Goal: Task Accomplishment & Management: Manage account settings

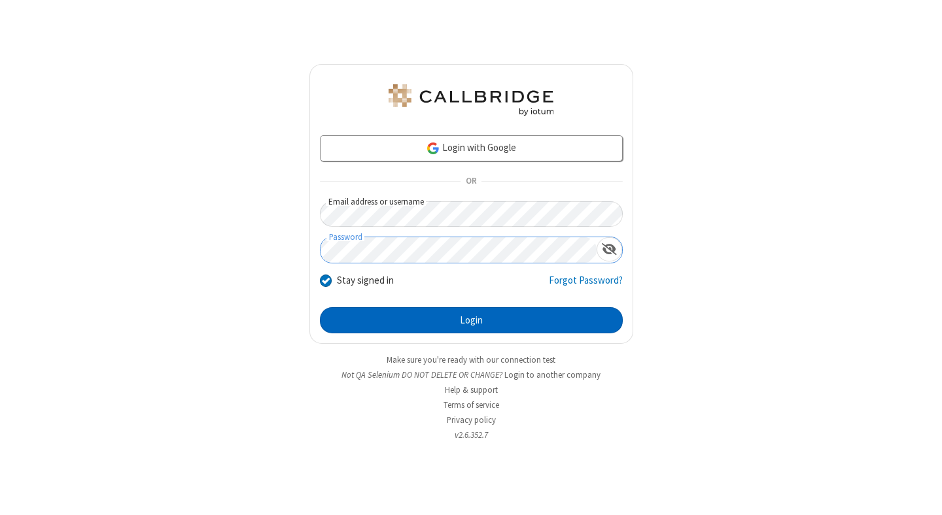
click at [471, 320] on button "Login" at bounding box center [471, 320] width 303 height 26
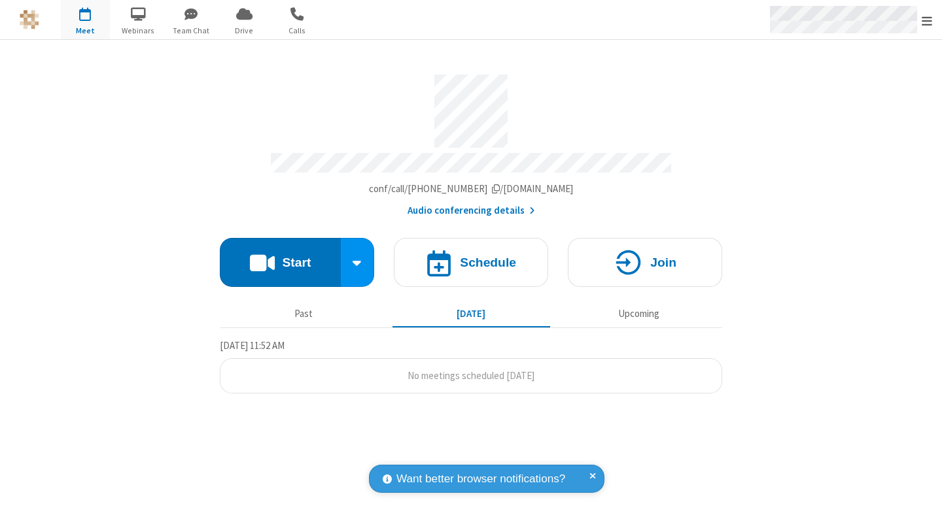
click at [927, 20] on span "Open menu" at bounding box center [927, 20] width 10 height 13
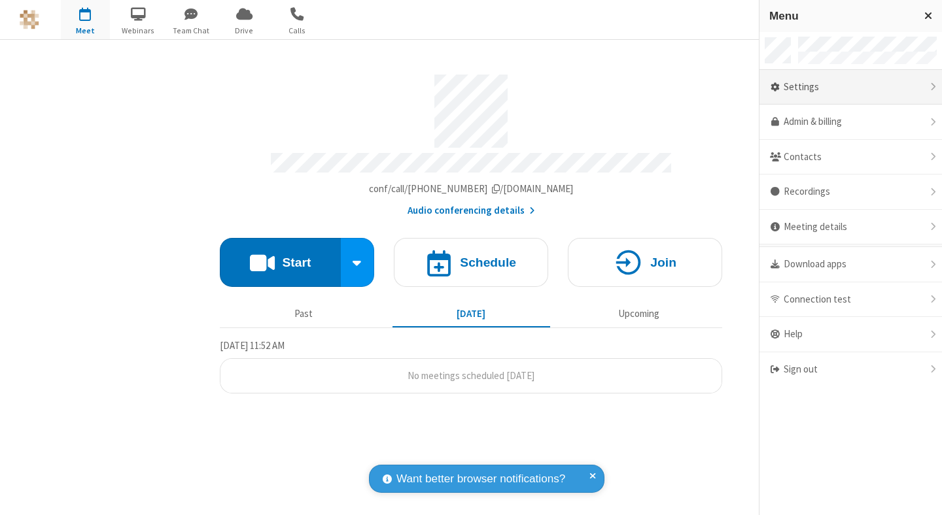
click at [850, 87] on div "Settings" at bounding box center [850, 87] width 182 height 35
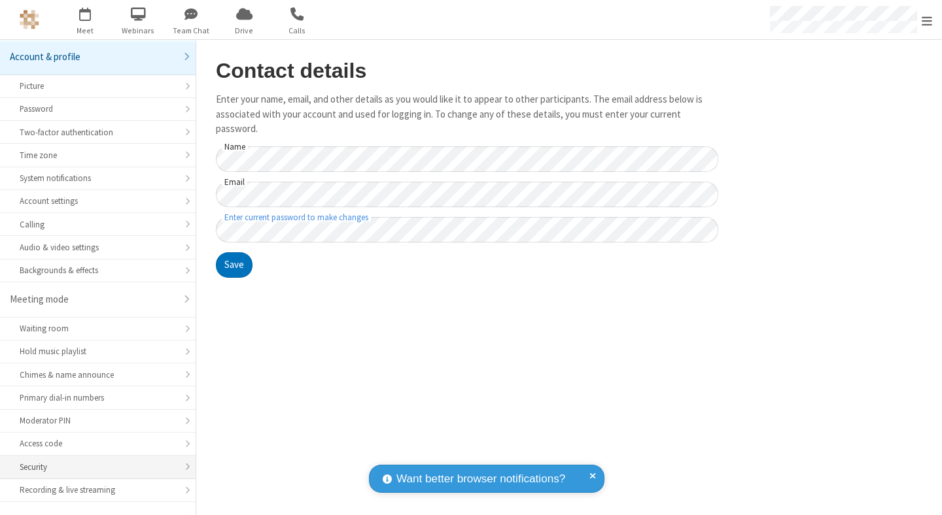
click at [93, 461] on div "Security" at bounding box center [98, 467] width 156 height 12
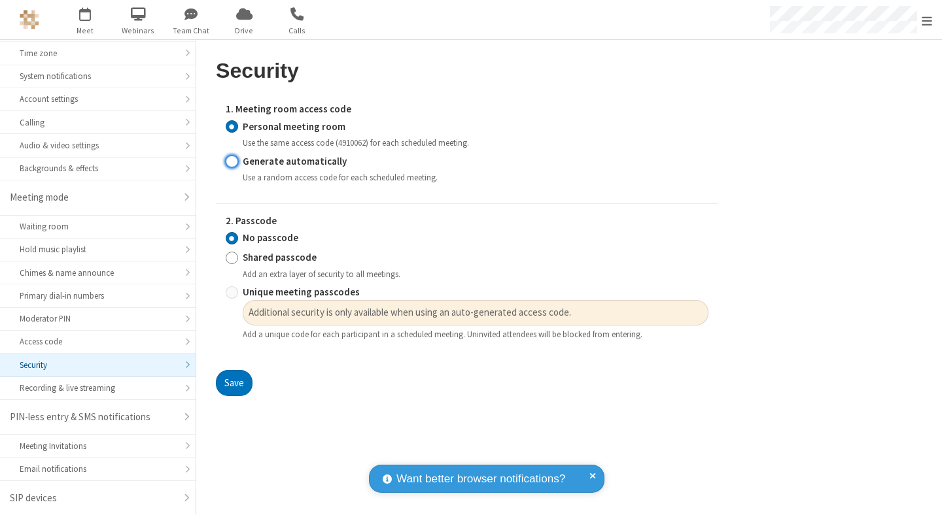
click at [232, 161] on input "Generate automatically" at bounding box center [232, 161] width 12 height 14
radio input "true"
click at [232, 265] on input "Shared passcode" at bounding box center [232, 258] width 12 height 14
radio input "true"
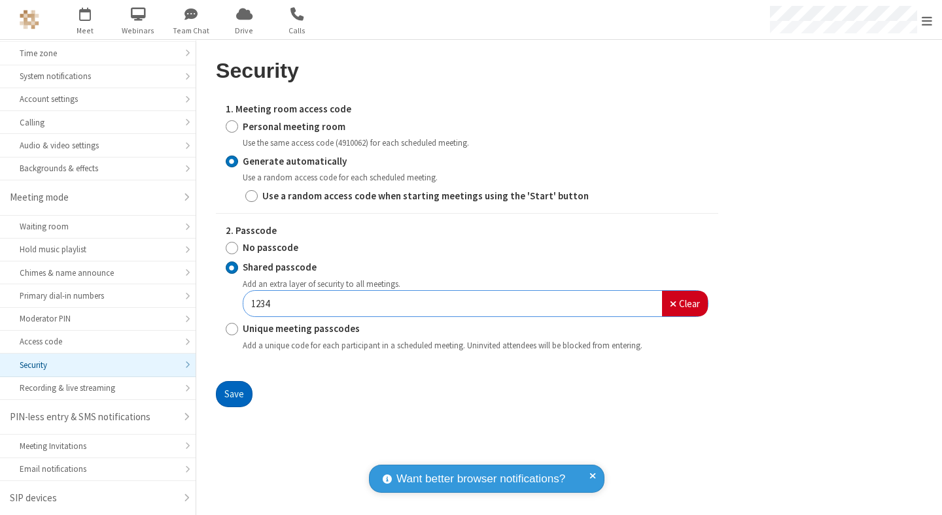
type input "1234"
click at [233, 394] on button "Save" at bounding box center [234, 394] width 37 height 26
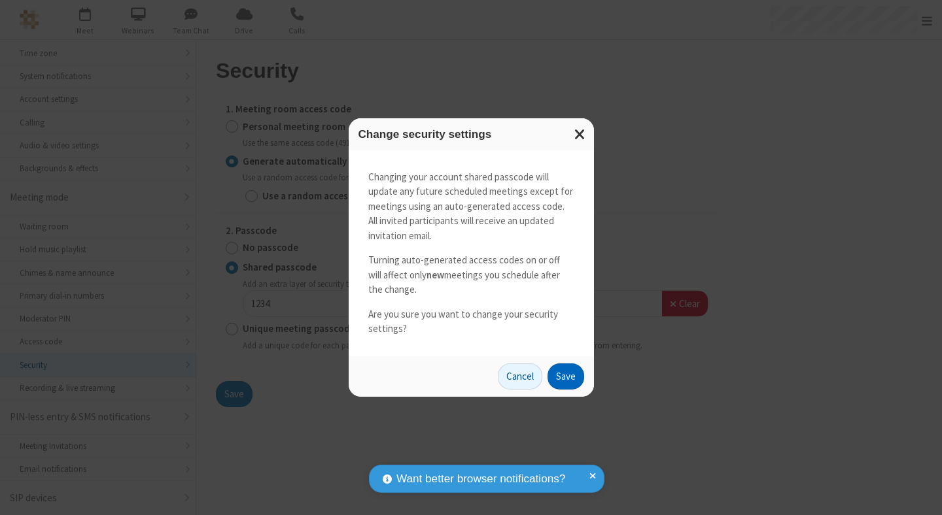
click at [565, 376] on button "Save" at bounding box center [565, 377] width 37 height 26
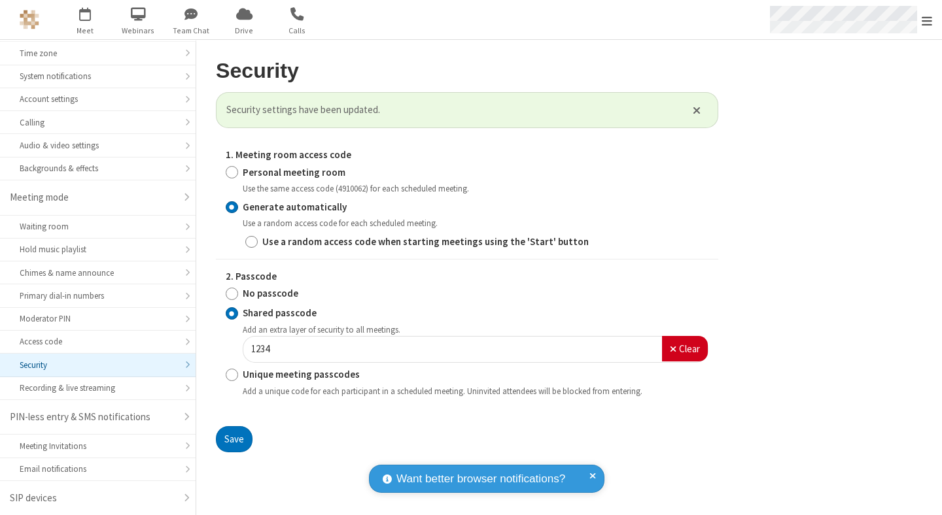
click at [927, 20] on span "Open menu" at bounding box center [927, 20] width 10 height 13
click at [85, 20] on span "button" at bounding box center [85, 14] width 49 height 22
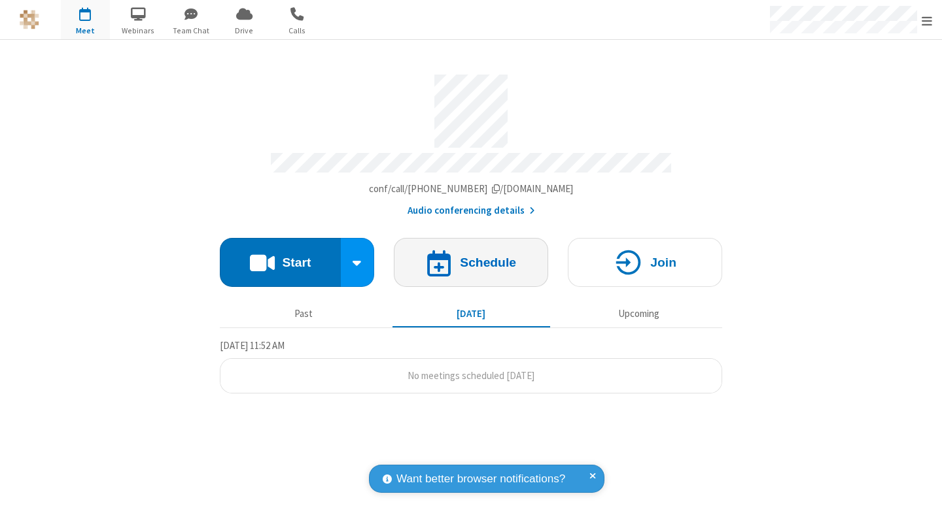
click at [471, 256] on h4 "Schedule" at bounding box center [488, 262] width 56 height 12
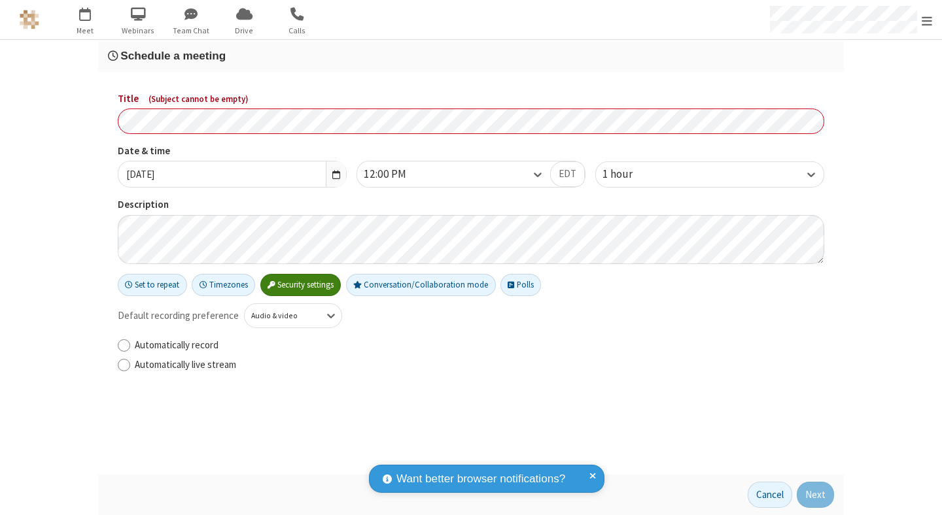
click at [471, 56] on h3 "Schedule a meeting" at bounding box center [471, 56] width 726 height 12
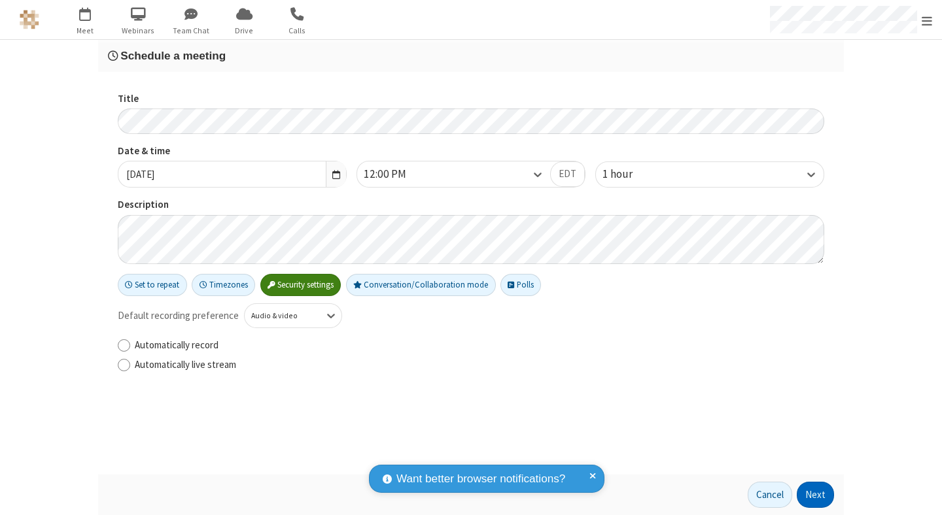
click at [816, 495] on button "Next" at bounding box center [815, 495] width 37 height 26
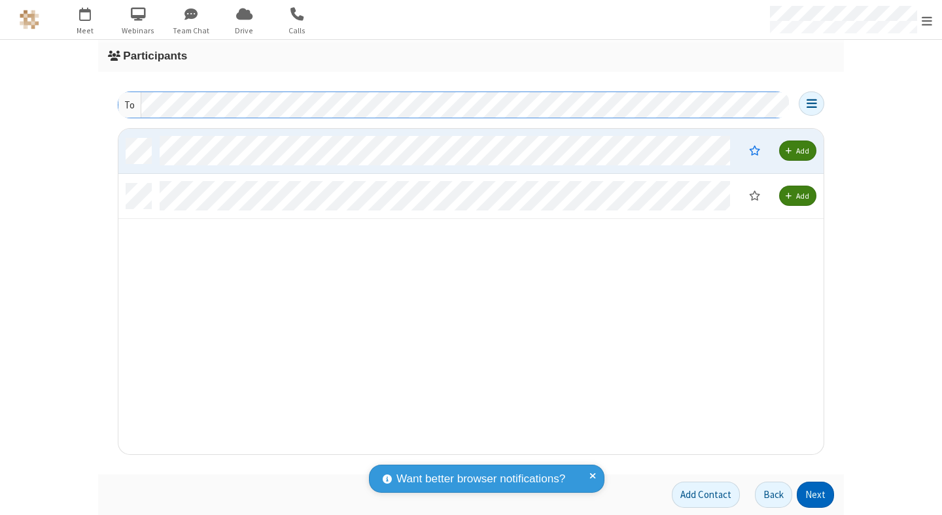
click at [816, 495] on button "Next" at bounding box center [815, 495] width 37 height 26
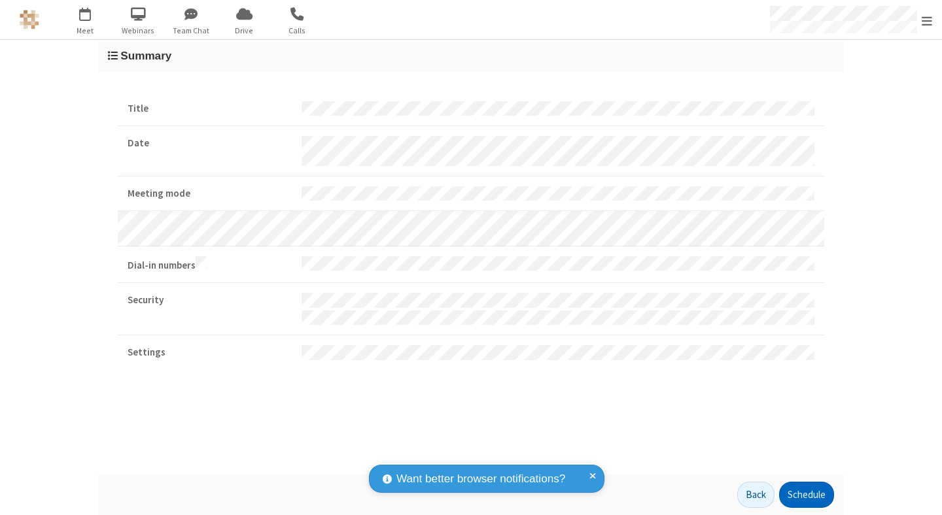
click at [806, 495] on button "Schedule" at bounding box center [806, 495] width 55 height 26
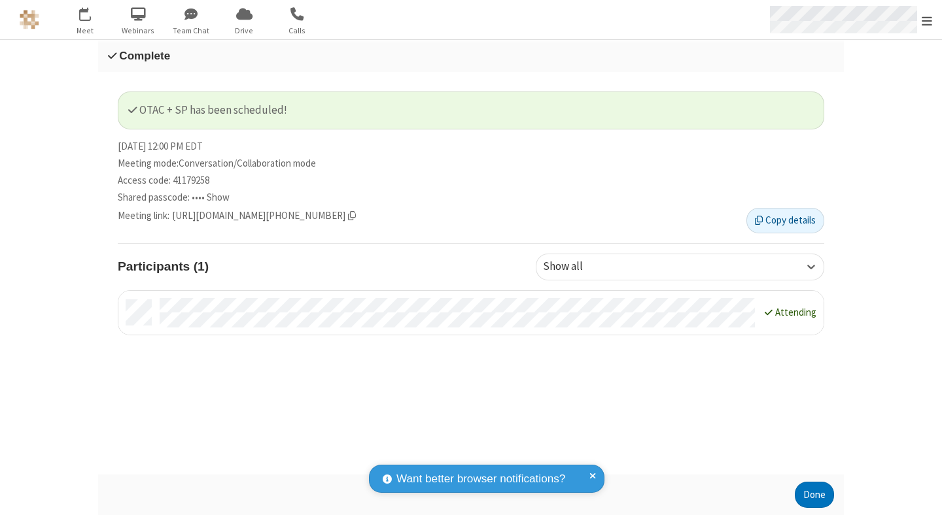
click at [927, 20] on span "Open menu" at bounding box center [927, 20] width 10 height 13
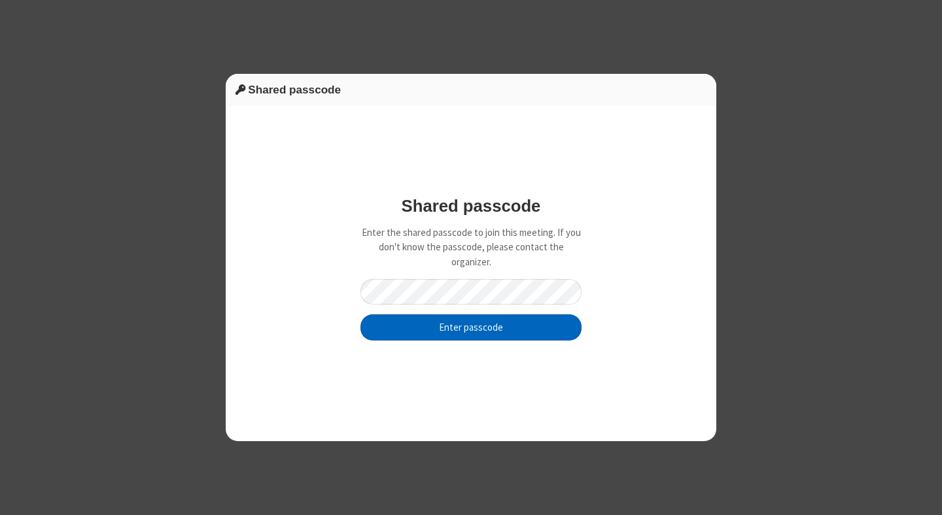
click at [471, 327] on button "Enter passcode" at bounding box center [470, 328] width 221 height 26
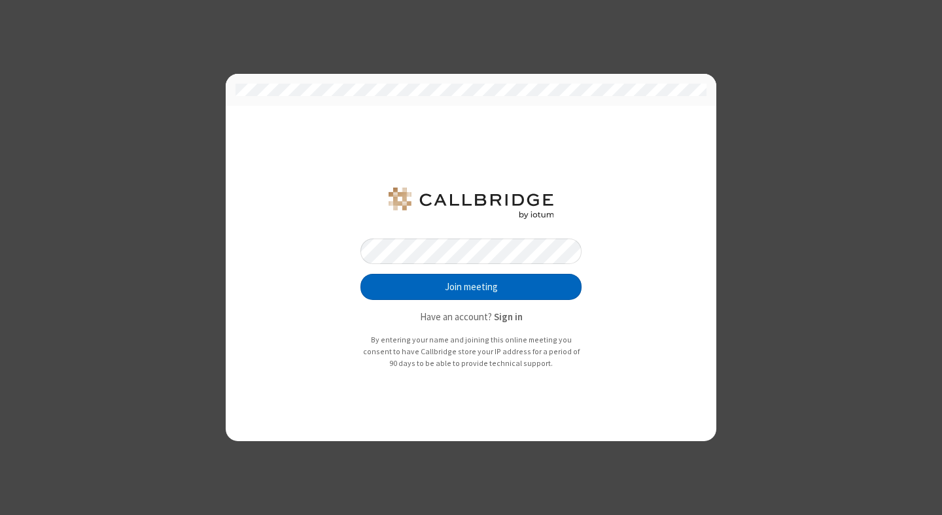
click at [471, 287] on button "Join meeting" at bounding box center [470, 287] width 221 height 26
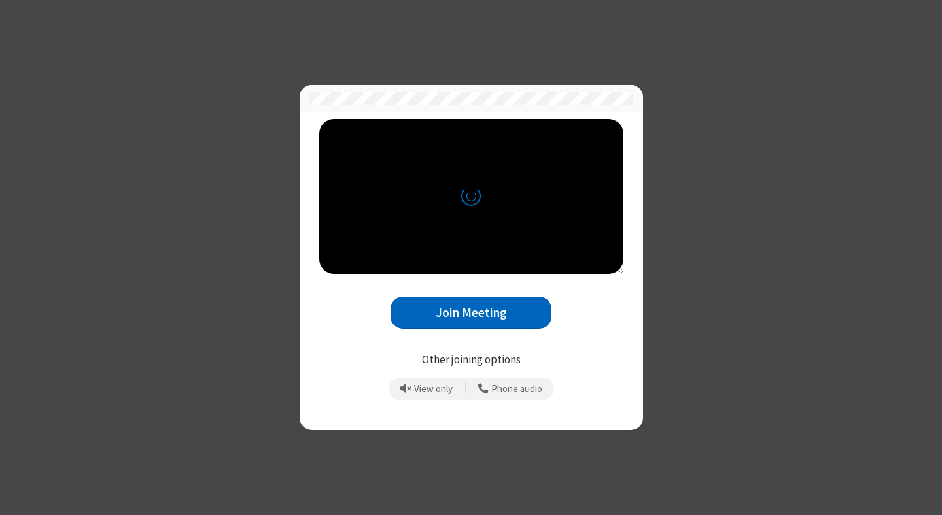
click at [471, 313] on button "Join Meeting" at bounding box center [470, 313] width 161 height 32
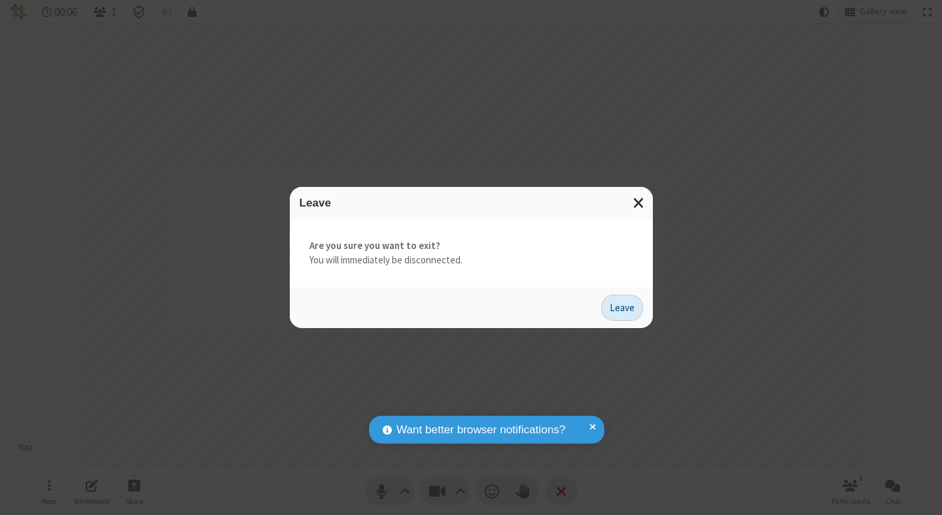
click at [622, 307] on button "Leave" at bounding box center [622, 308] width 42 height 26
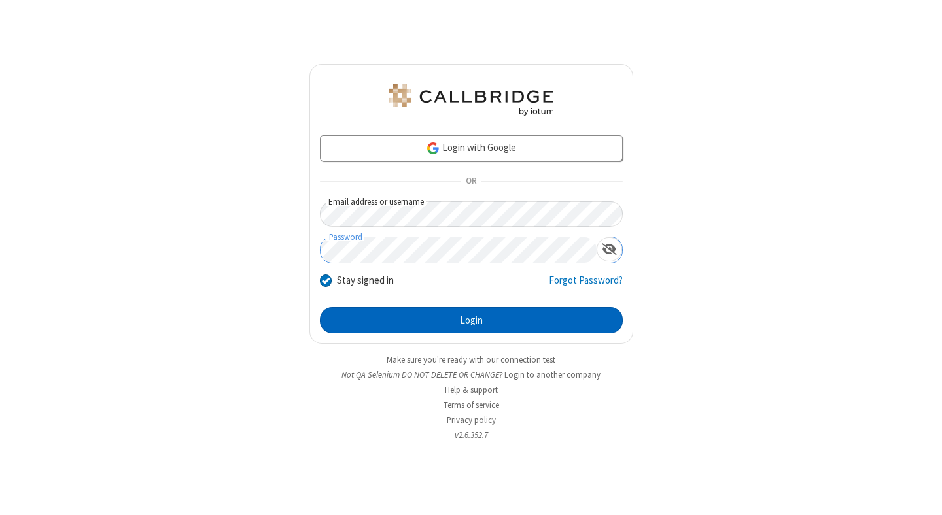
click at [471, 320] on button "Login" at bounding box center [471, 320] width 303 height 26
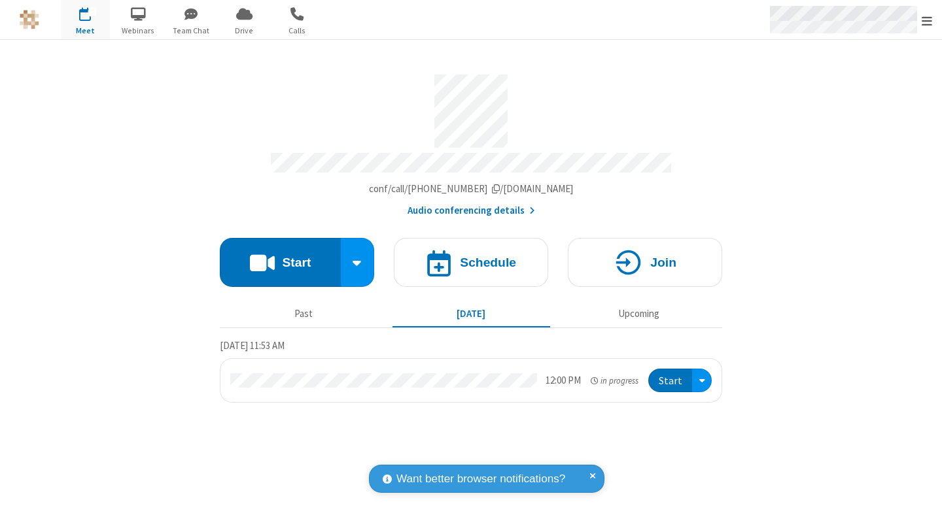
click at [927, 20] on span "Open menu" at bounding box center [927, 20] width 10 height 13
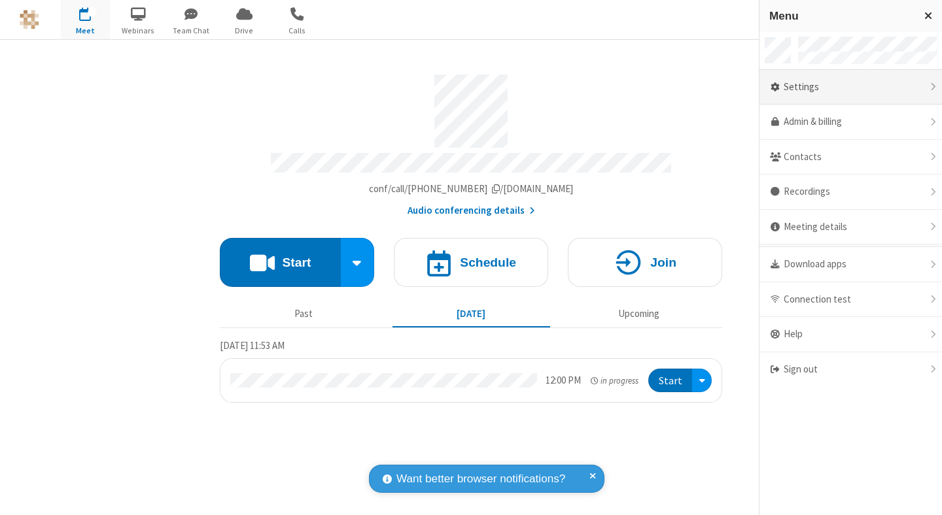
click at [850, 87] on div "Settings" at bounding box center [850, 87] width 182 height 35
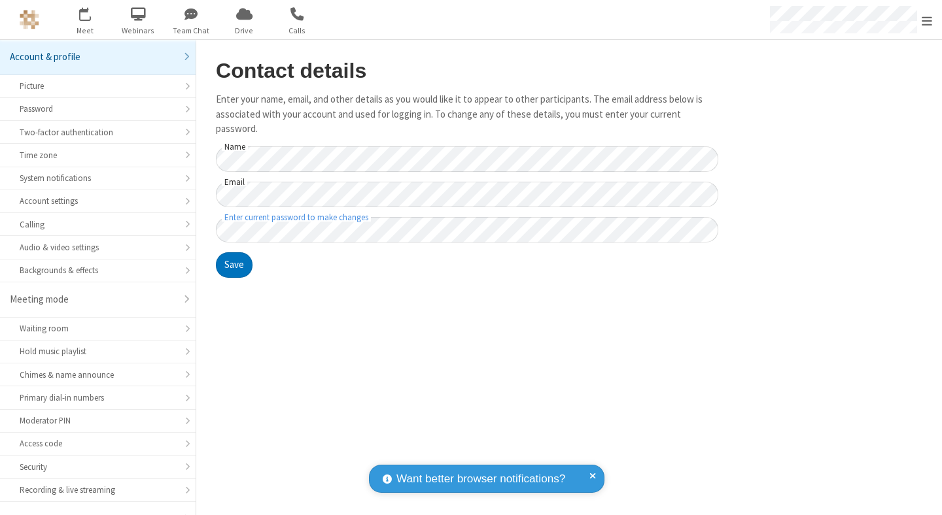
scroll to position [102, 0]
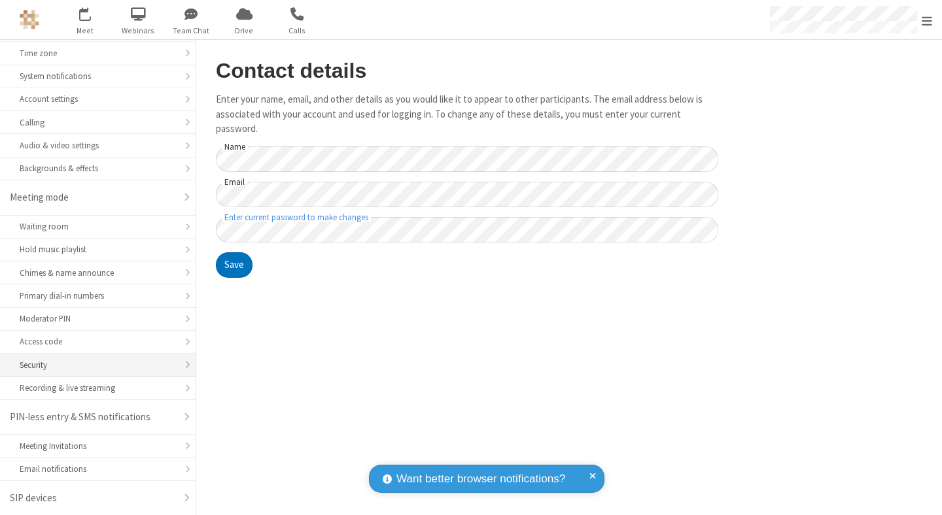
click at [93, 365] on div "Security" at bounding box center [98, 365] width 156 height 12
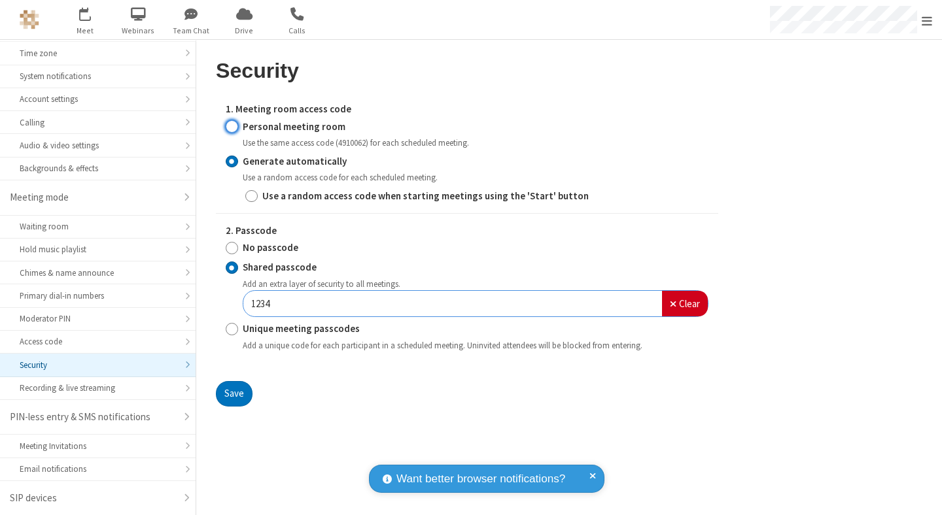
click at [232, 126] on input "Personal meeting room" at bounding box center [232, 127] width 12 height 14
radio input "true"
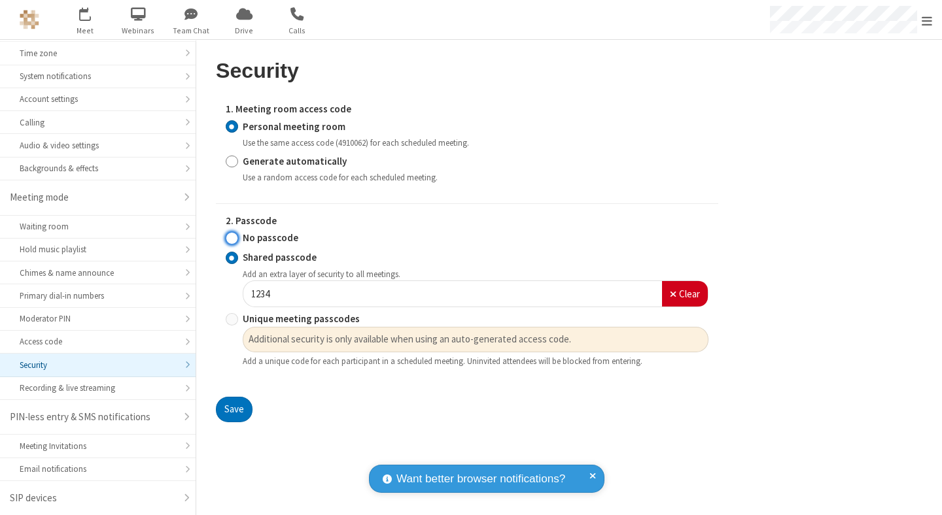
click at [232, 238] on input "No passcode" at bounding box center [232, 239] width 12 height 14
radio input "true"
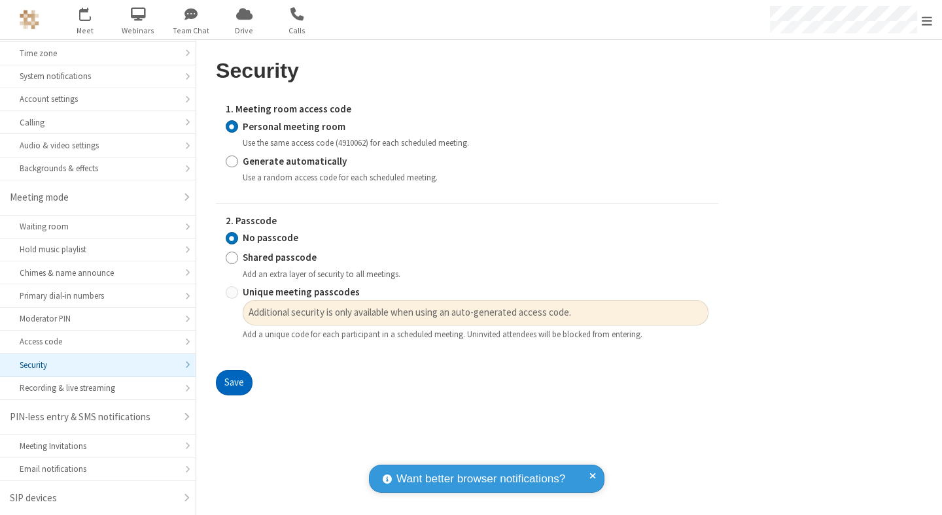
click at [233, 383] on button "Save" at bounding box center [234, 383] width 37 height 26
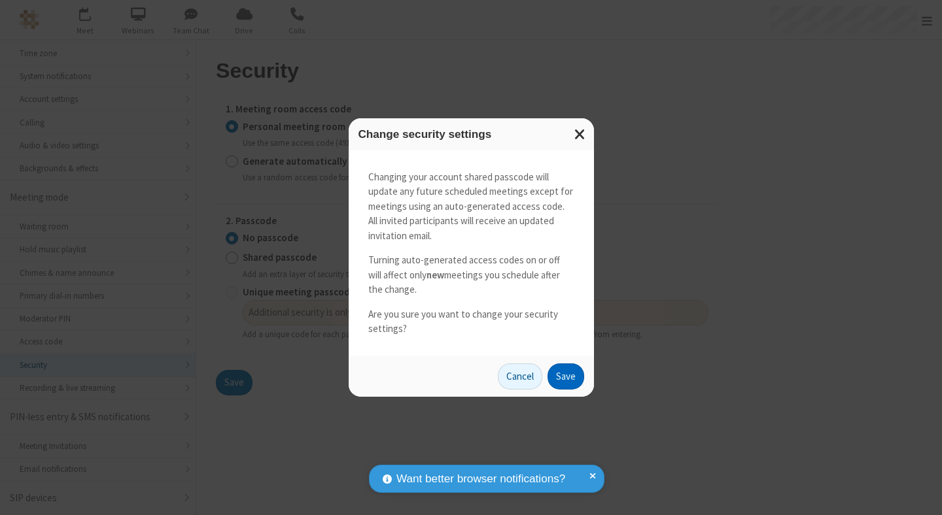
click at [565, 376] on button "Save" at bounding box center [565, 377] width 37 height 26
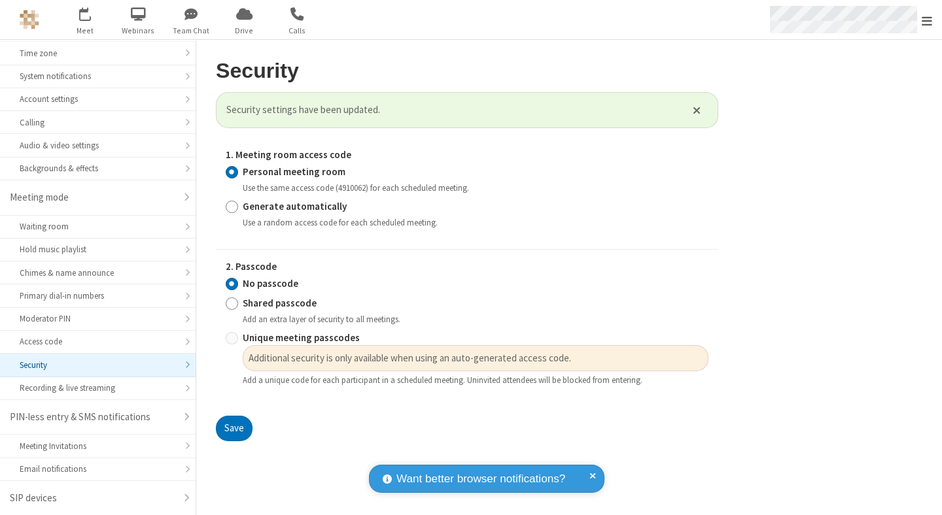
click at [927, 20] on span "Open menu" at bounding box center [927, 20] width 10 height 13
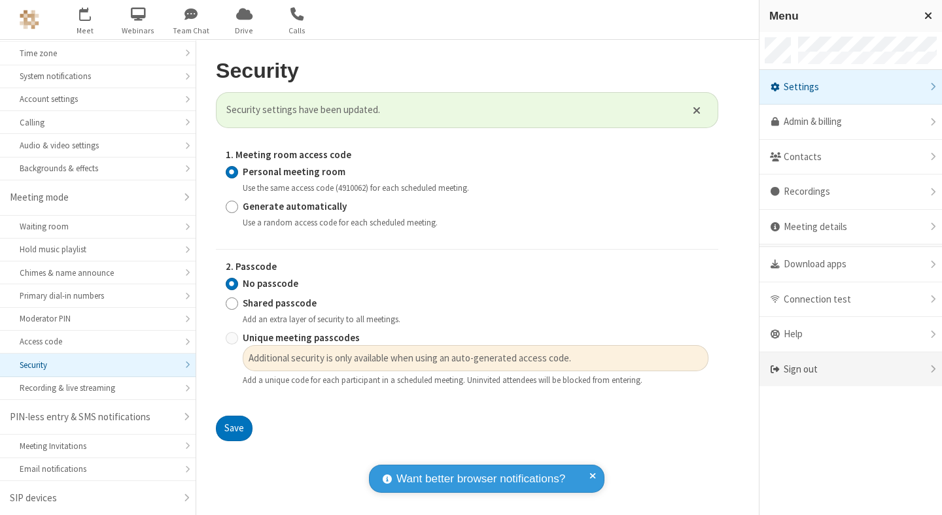
click at [850, 370] on div "Sign out" at bounding box center [850, 370] width 182 height 35
